Goal: Find specific page/section: Find specific page/section

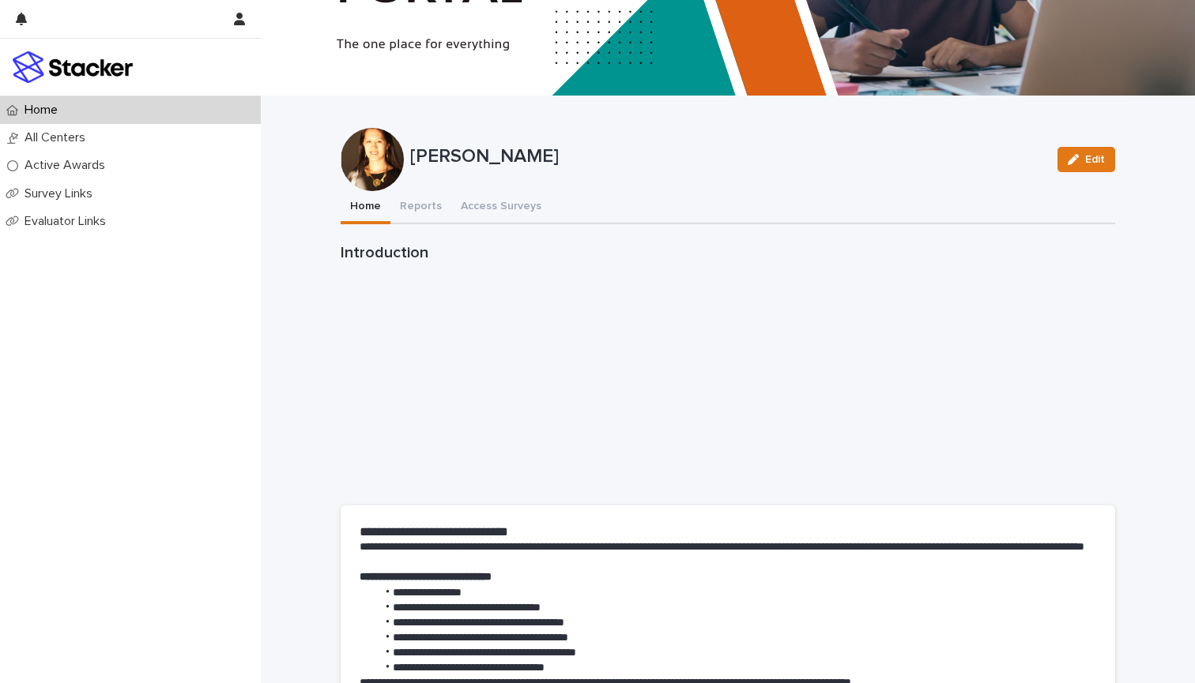
scroll to position [220, 0]
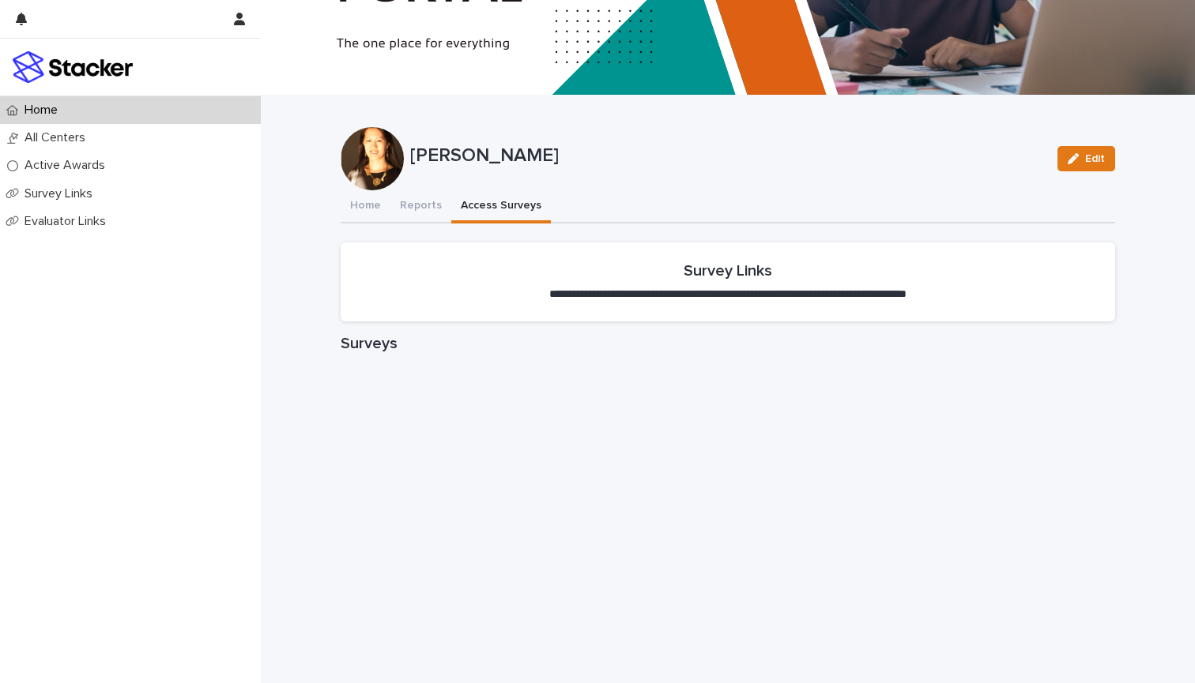
click at [498, 203] on button "Access Surveys" at bounding box center [501, 206] width 100 height 33
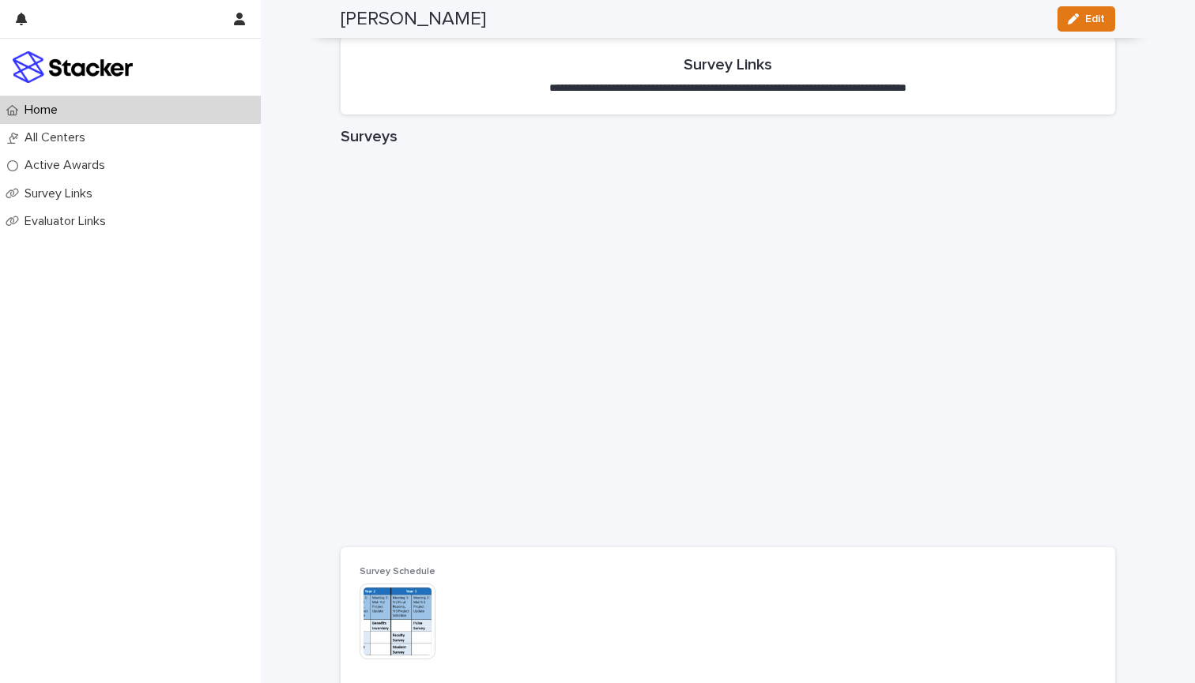
scroll to position [428, 0]
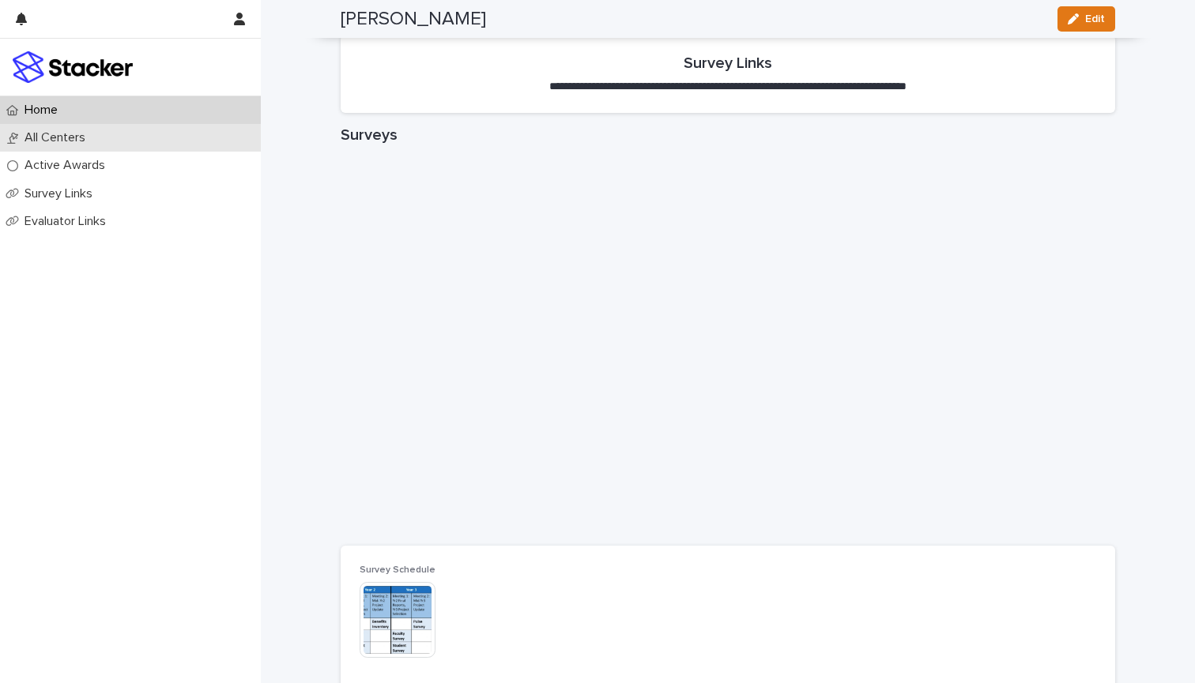
click at [64, 137] on p "All Centers" at bounding box center [58, 137] width 80 height 15
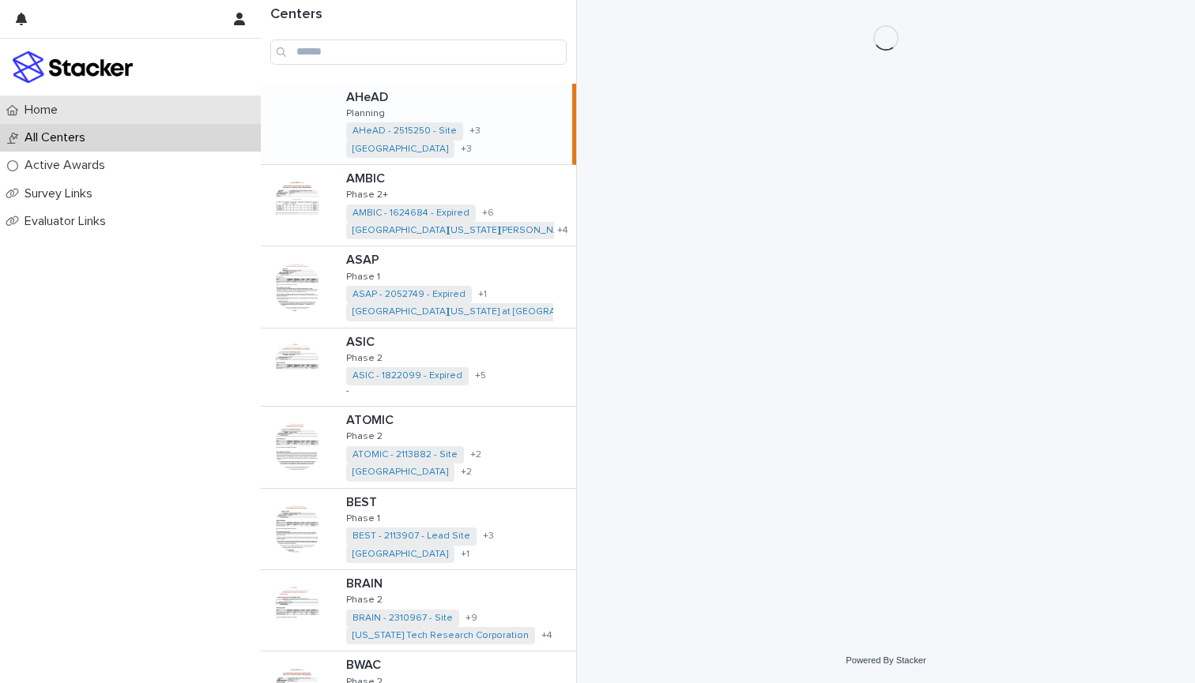
click at [61, 109] on p "Home" at bounding box center [44, 110] width 52 height 15
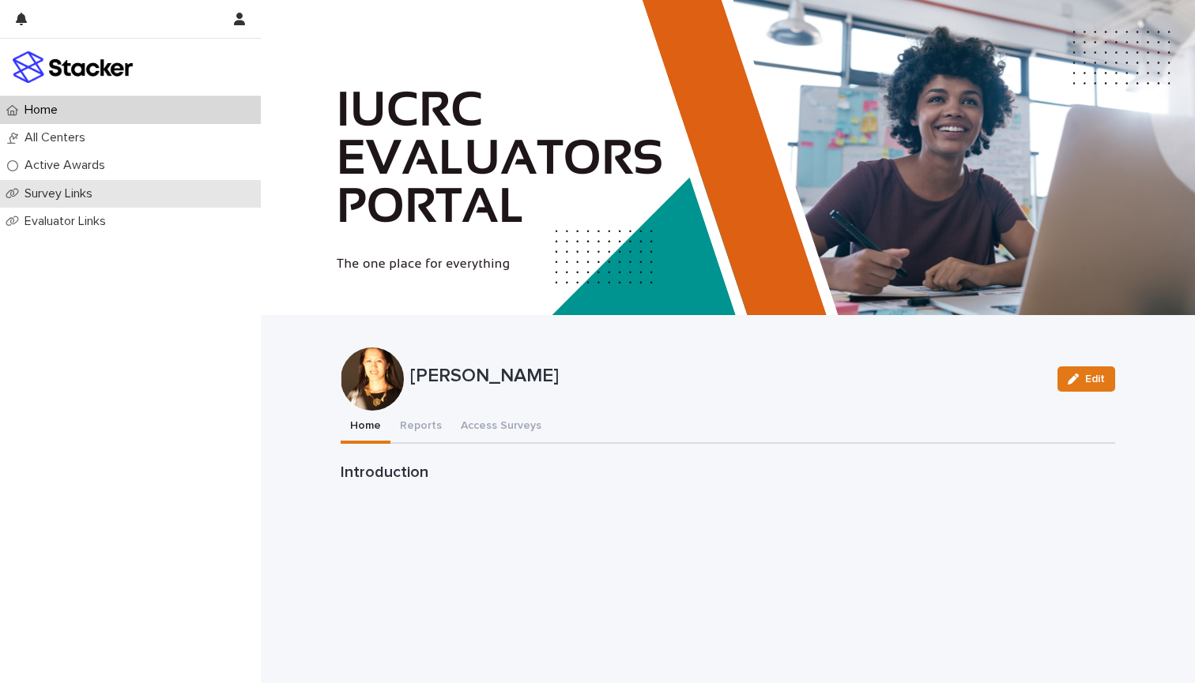
click at [77, 201] on div "Survey Links" at bounding box center [130, 194] width 261 height 28
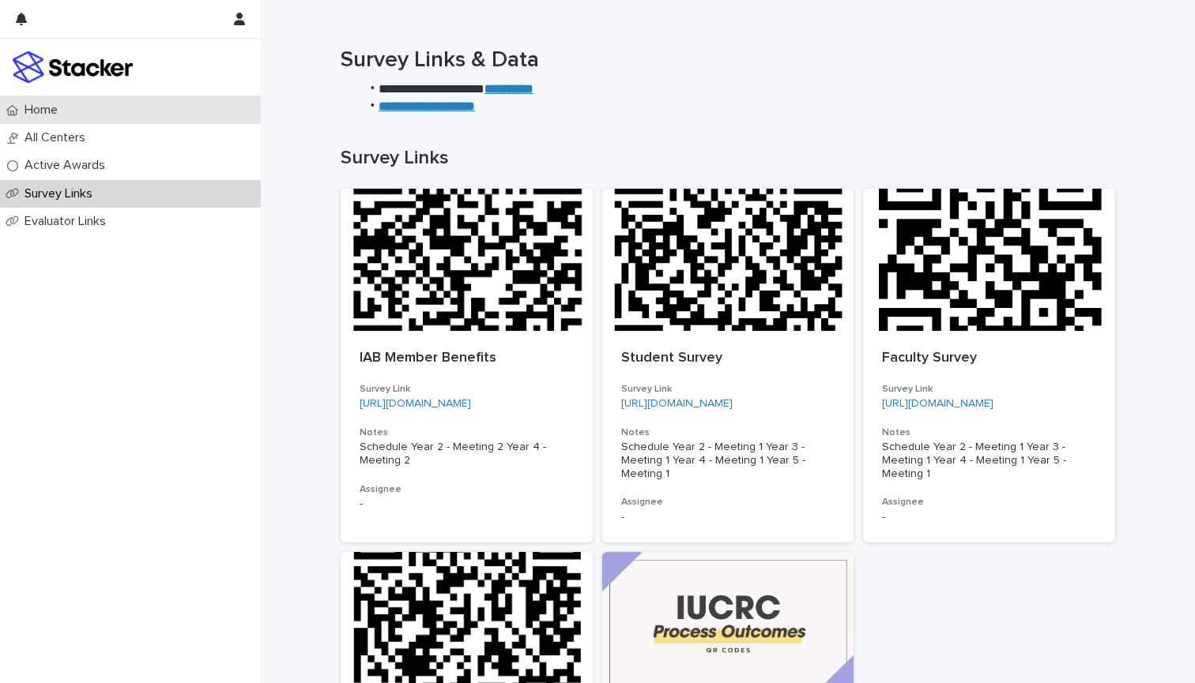
click at [56, 111] on p "Home" at bounding box center [44, 110] width 52 height 15
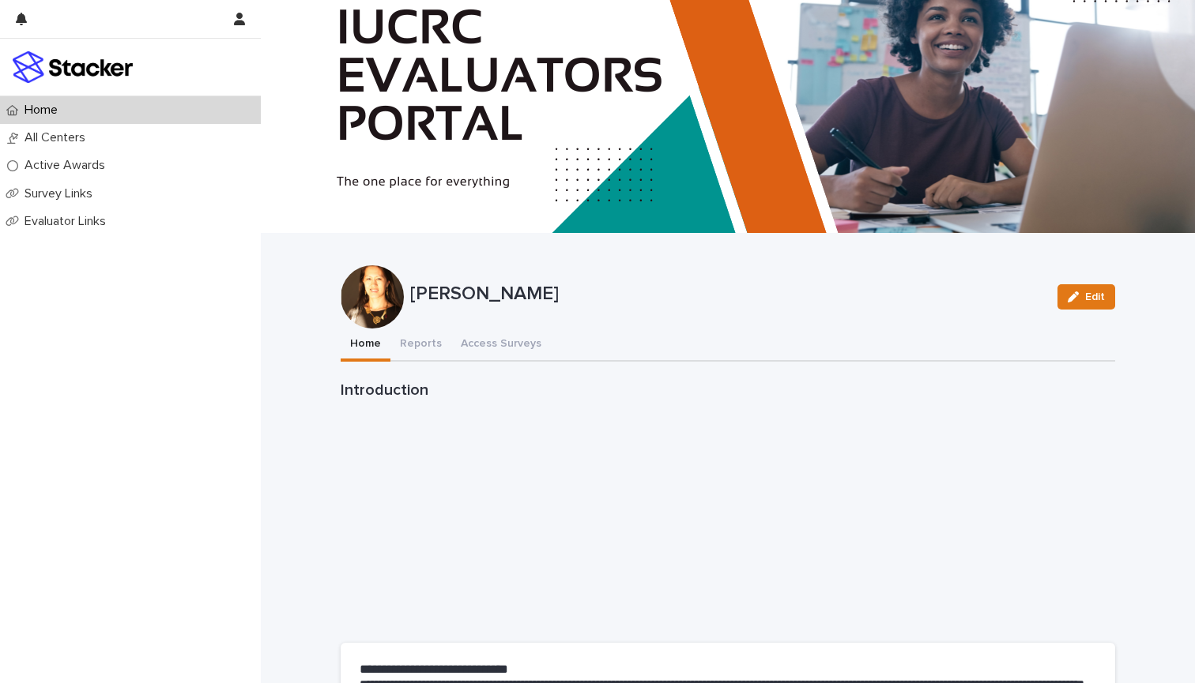
scroll to position [128, 0]
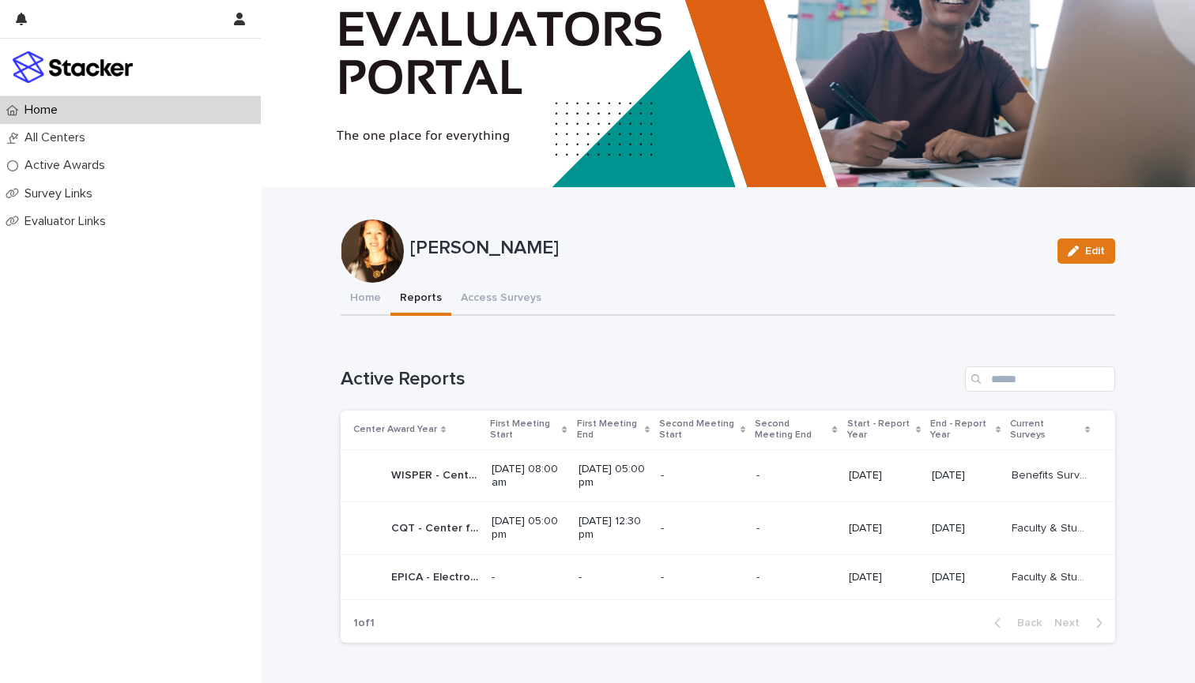
click at [427, 294] on div "Home All Centers Active Awards Survey Links Evaluator Links Loading... Saving… …" at bounding box center [728, 326] width 934 height 908
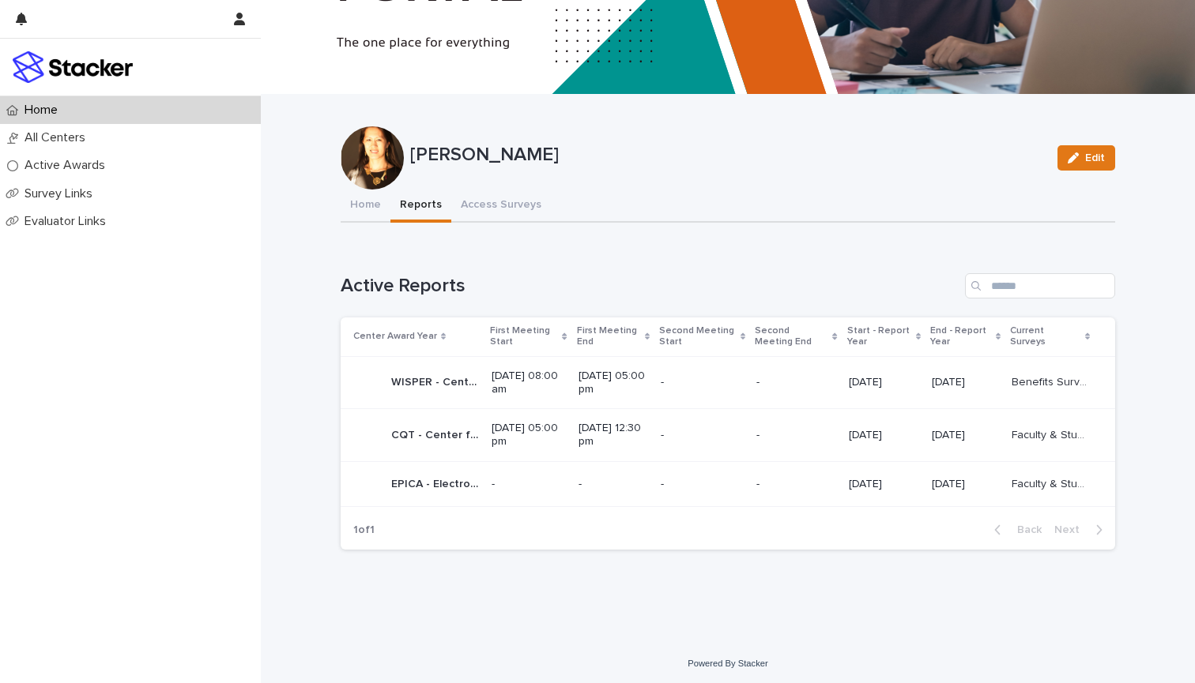
scroll to position [220, 0]
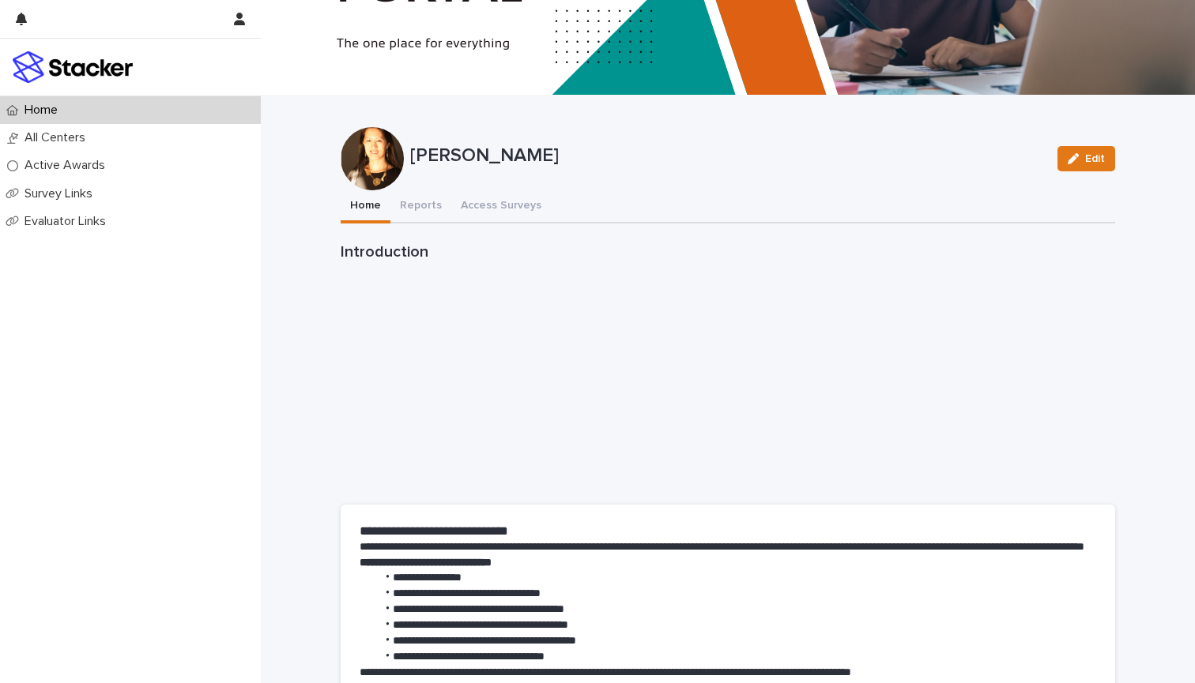
click at [367, 205] on button "Home" at bounding box center [366, 206] width 50 height 33
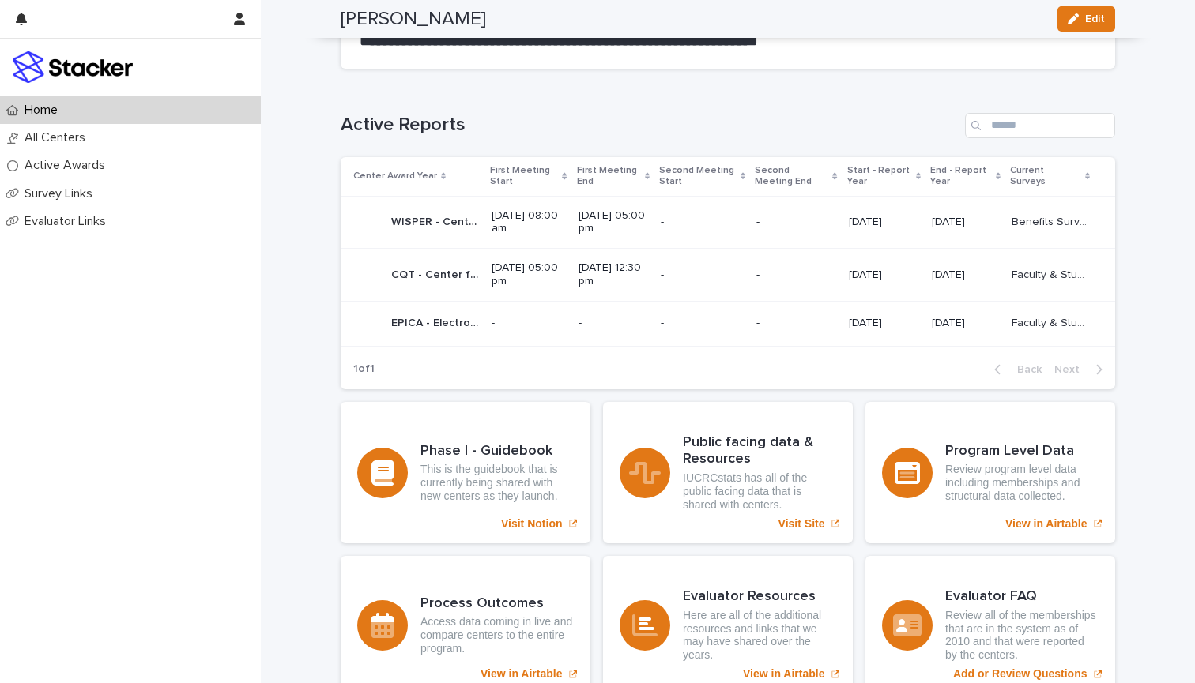
scroll to position [896, 0]
click at [1040, 313] on p "Faculty & Student Surveys" at bounding box center [1051, 321] width 81 height 17
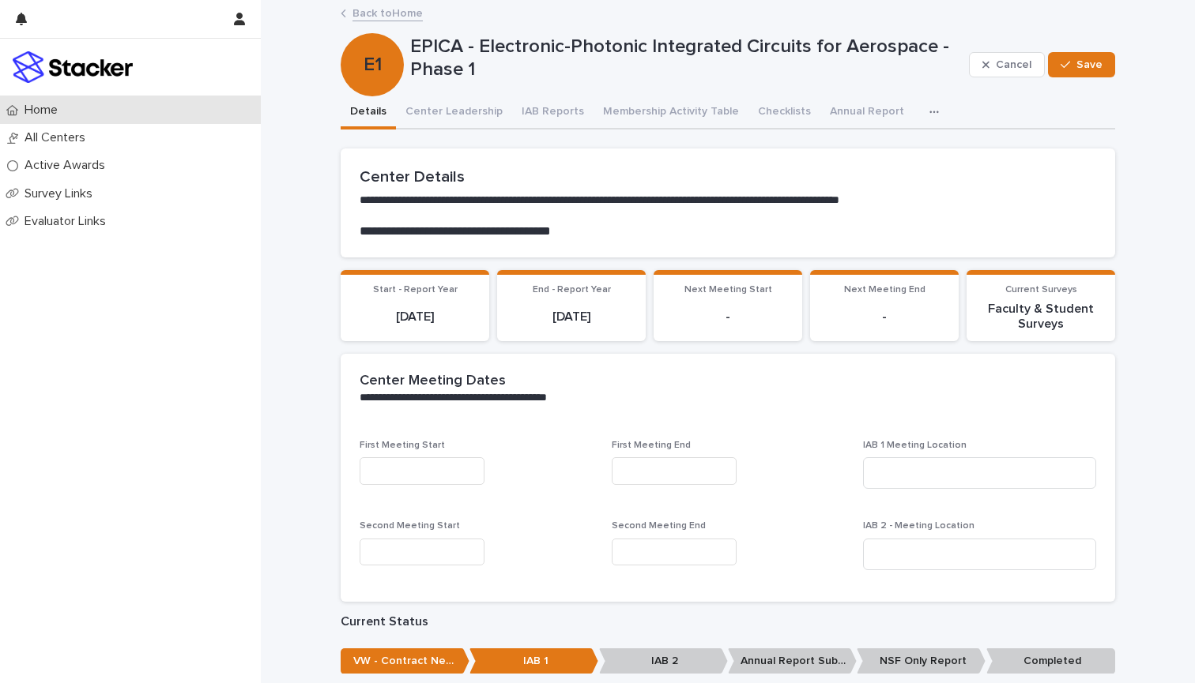
click at [47, 109] on p "Home" at bounding box center [44, 110] width 52 height 15
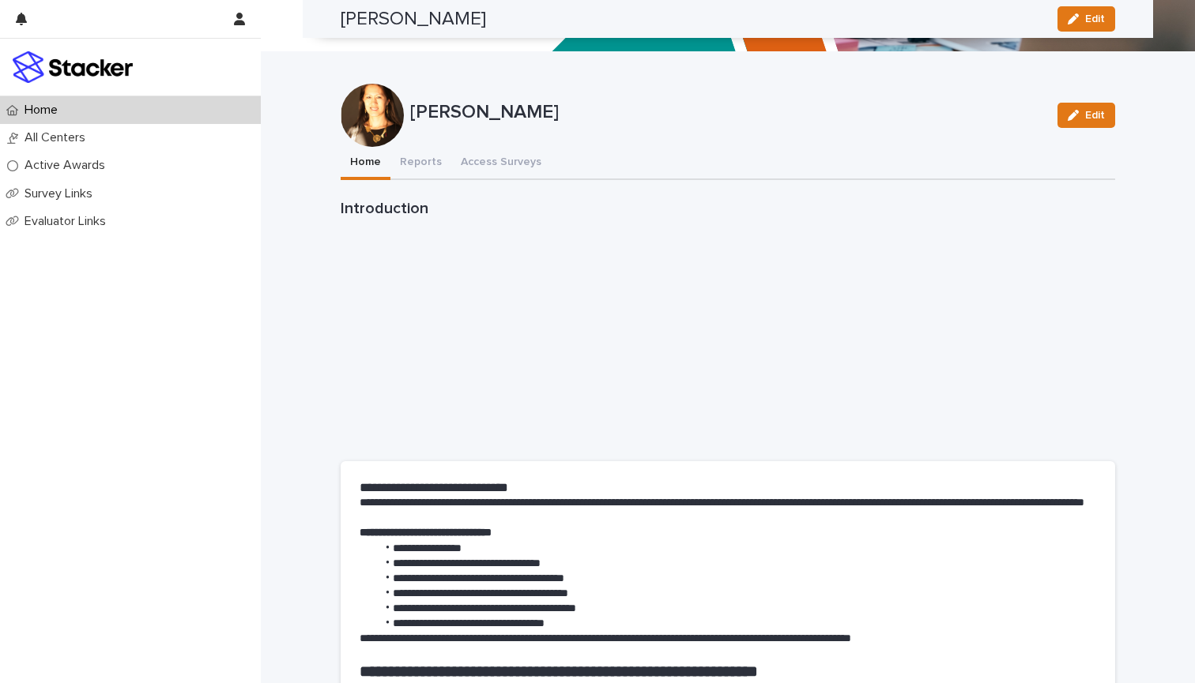
scroll to position [52, 0]
